Goal: Task Accomplishment & Management: Manage account settings

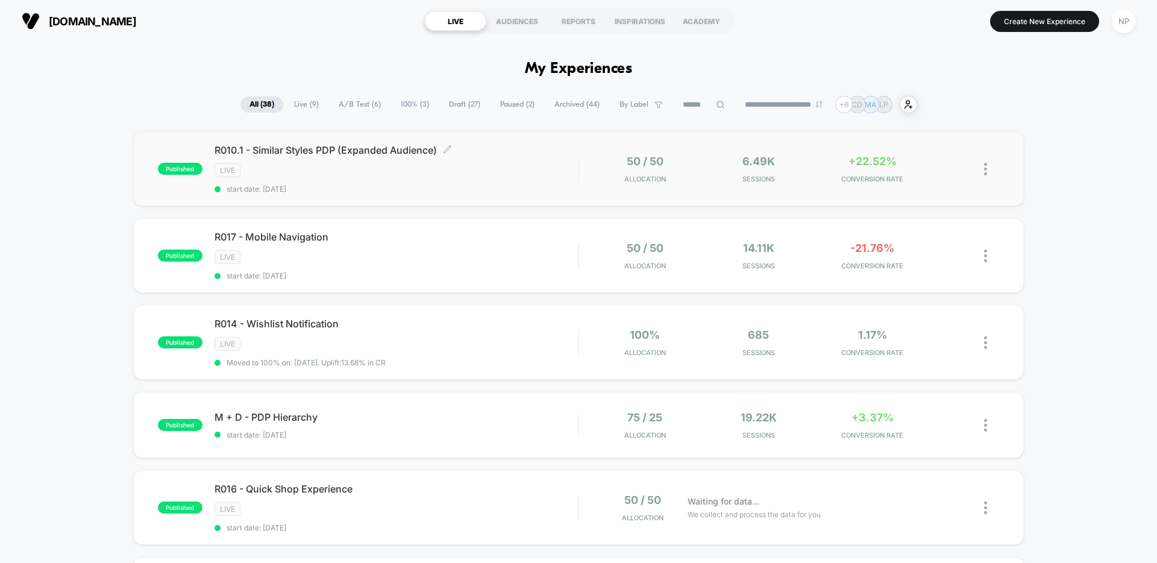
click at [512, 177] on div "LIVE" at bounding box center [396, 170] width 363 height 14
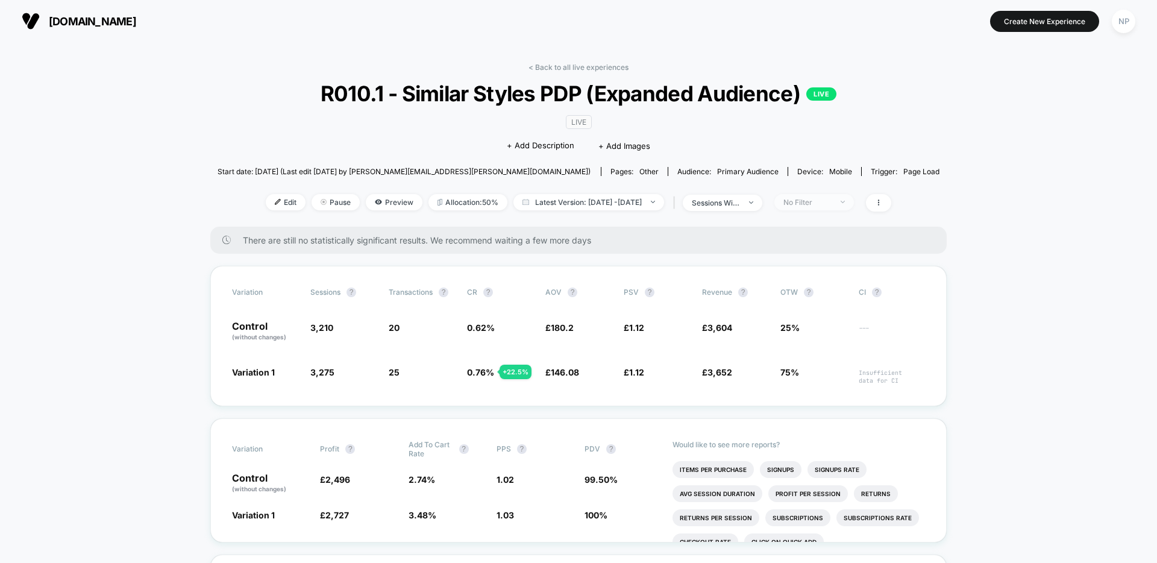
click at [826, 200] on div "No Filter" at bounding box center [808, 202] width 48 height 9
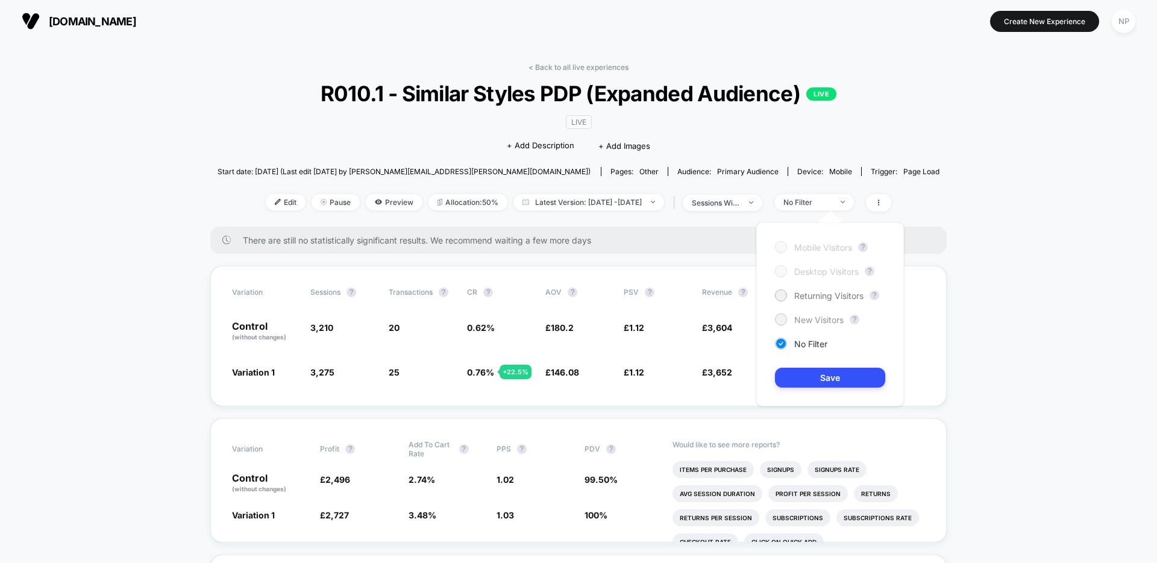
click at [822, 320] on span "New Visitors" at bounding box center [818, 320] width 49 height 10
click at [828, 379] on button "Save" at bounding box center [830, 378] width 110 height 20
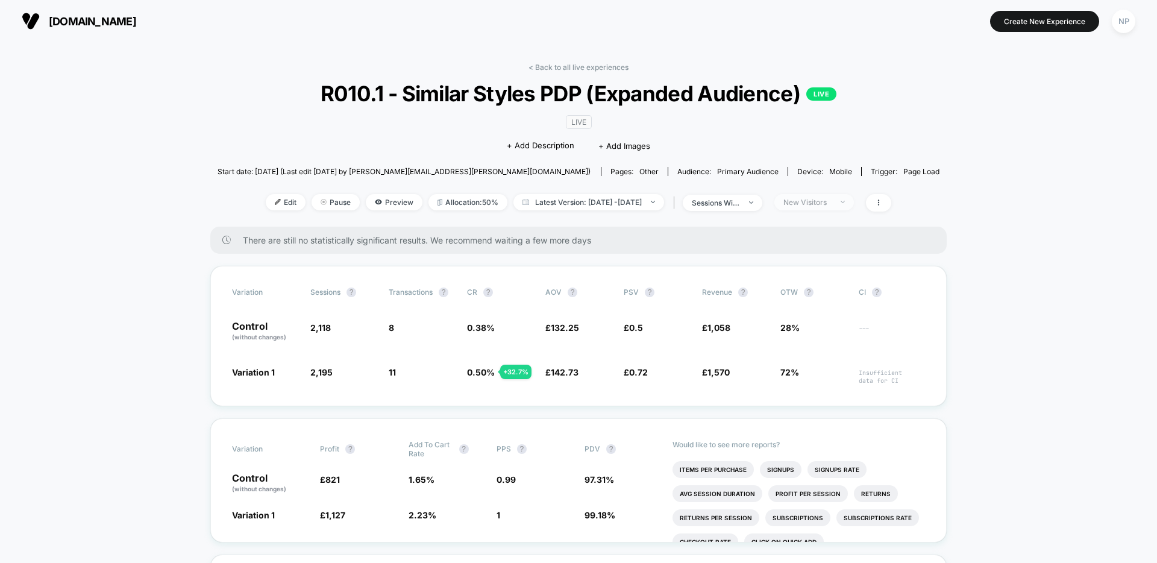
click at [821, 203] on div "New Visitors" at bounding box center [808, 202] width 48 height 9
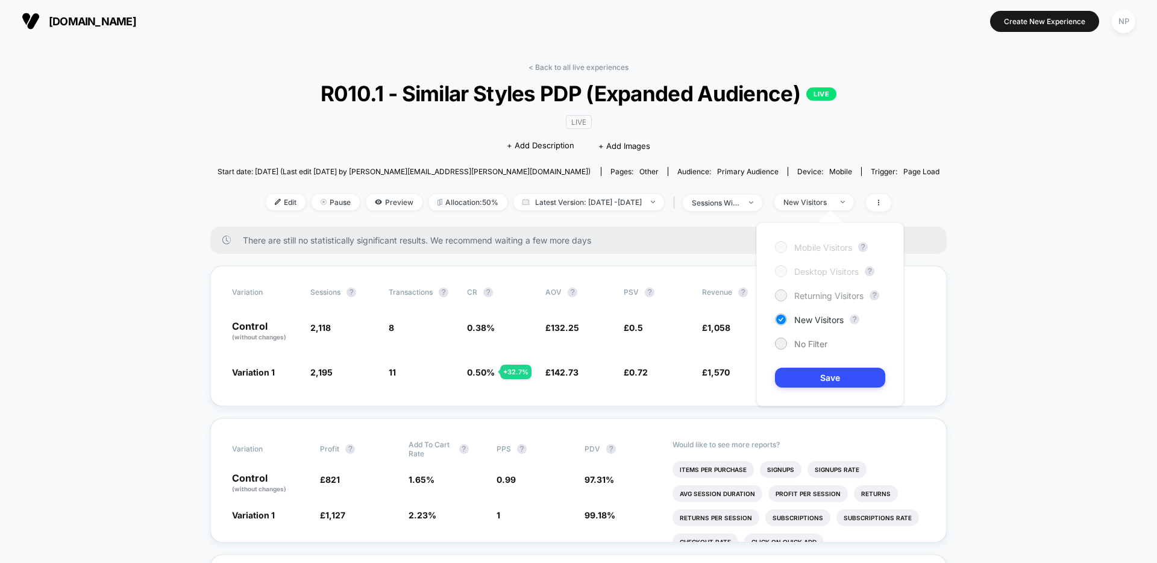
click at [819, 291] on span "Returning Visitors" at bounding box center [828, 296] width 69 height 10
click at [808, 371] on button "Save" at bounding box center [830, 378] width 110 height 20
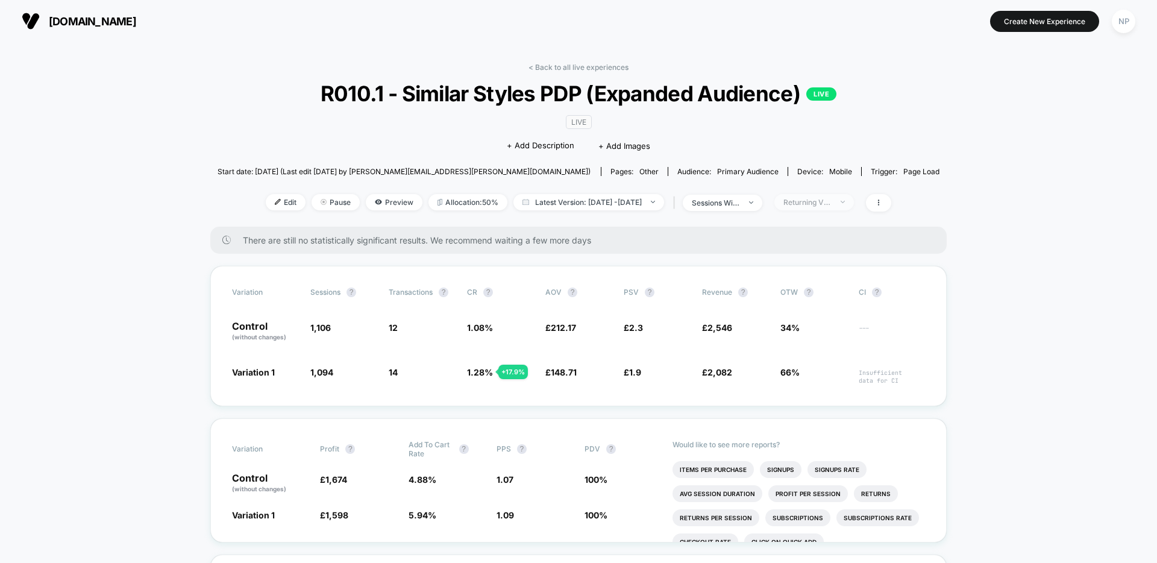
click at [822, 199] on div "Returning Visitors" at bounding box center [808, 202] width 48 height 9
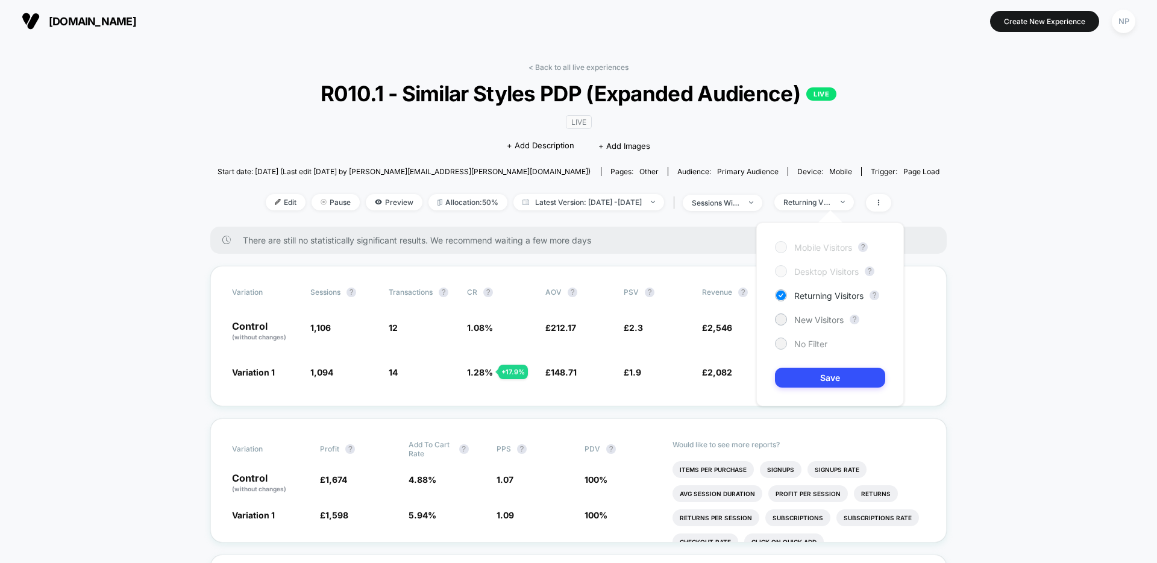
click at [803, 348] on span "No Filter" at bounding box center [810, 344] width 33 height 10
click at [805, 372] on button "Save" at bounding box center [830, 378] width 110 height 20
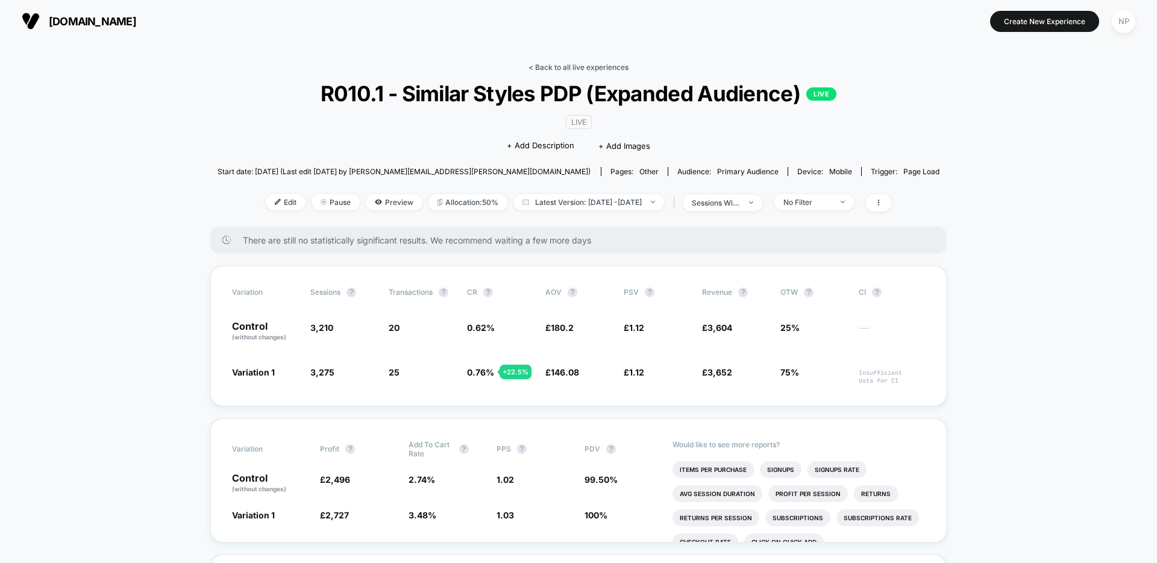
click at [562, 68] on link "< Back to all live experiences" at bounding box center [579, 67] width 100 height 9
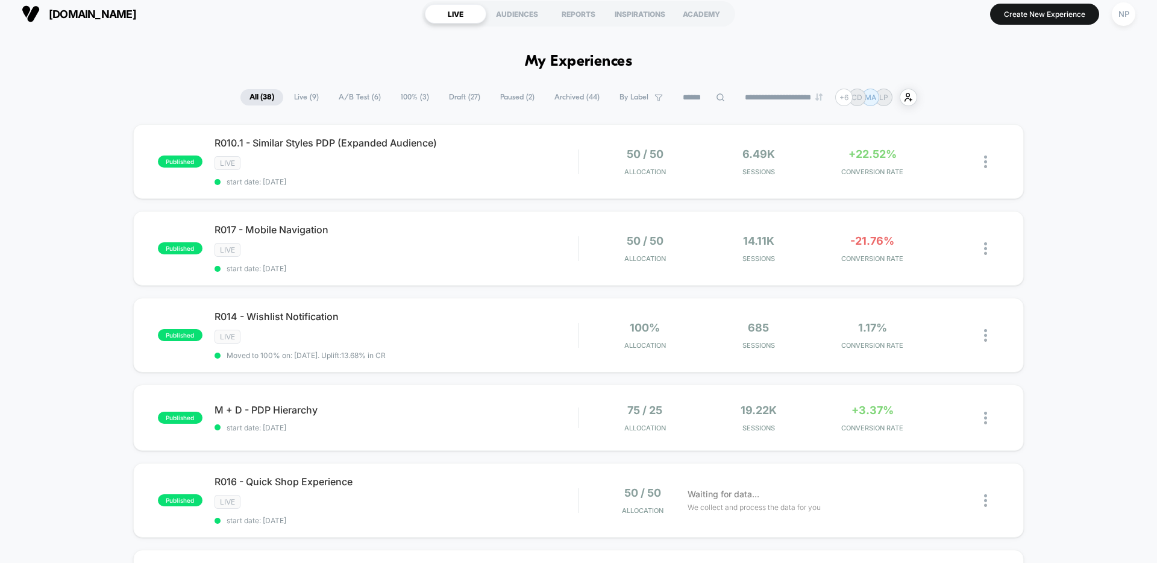
scroll to position [4, 0]
